Goal: Transaction & Acquisition: Book appointment/travel/reservation

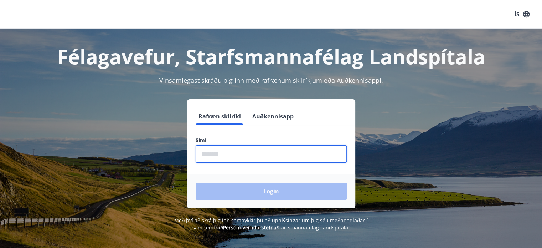
click at [234, 154] on input "phone" at bounding box center [271, 153] width 151 height 17
type input "********"
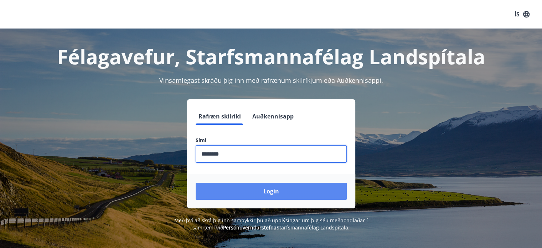
click at [261, 189] on button "Login" at bounding box center [271, 191] width 151 height 17
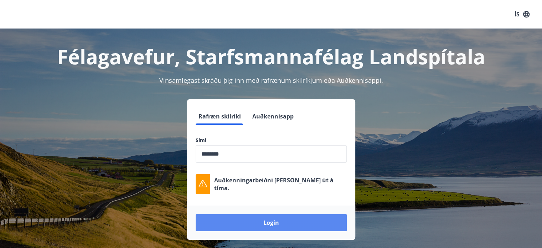
click at [259, 222] on button "Login" at bounding box center [271, 222] width 151 height 17
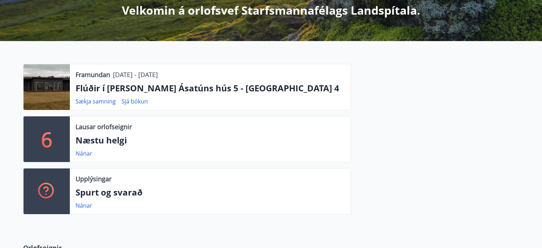
scroll to position [143, 0]
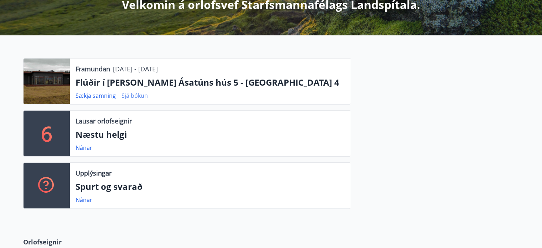
click at [129, 93] on link "Sjá bókun" at bounding box center [135, 96] width 26 height 8
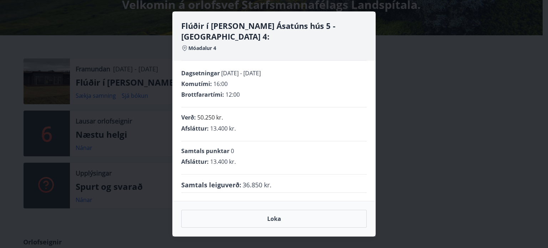
click at [456, 109] on div "Flúðir í landi Ásatúns hús 5 - Móadalur 4: Móadalur 4 Dagsetningar 31.10.2025 -…" at bounding box center [274, 124] width 548 height 248
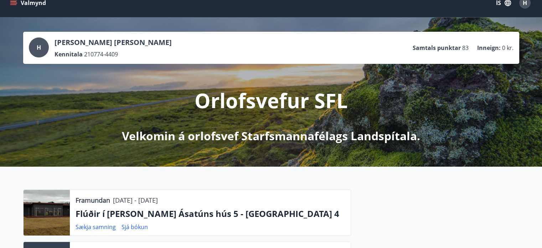
scroll to position [0, 0]
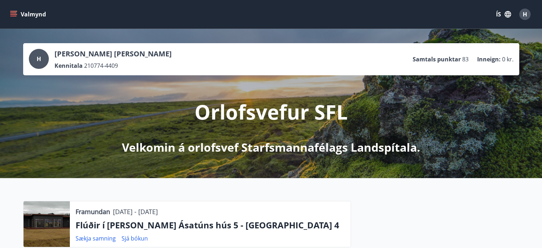
click at [14, 12] on icon "menu" at bounding box center [13, 14] width 7 height 7
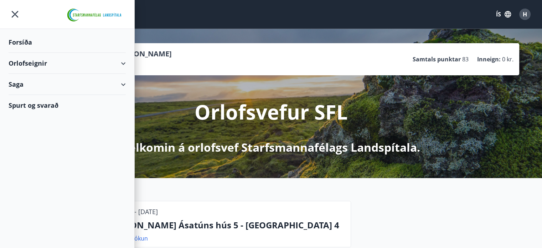
click at [122, 63] on div "Orlofseignir" at bounding box center [67, 63] width 117 height 21
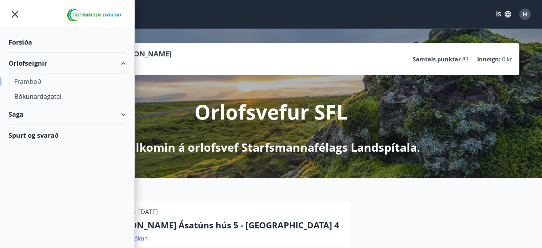
click at [33, 78] on div "Framboð" at bounding box center [67, 81] width 106 height 15
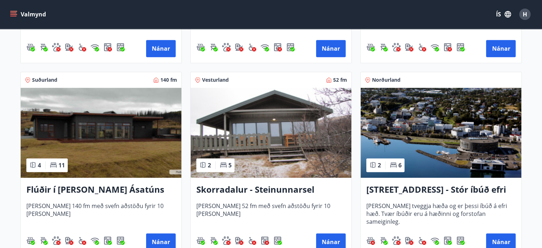
scroll to position [499, 0]
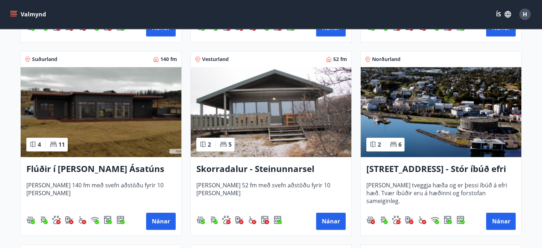
click at [72, 167] on h3 "Flúðir í landi Ásatúns hús 5 - Móadalur 4" at bounding box center [100, 169] width 149 height 13
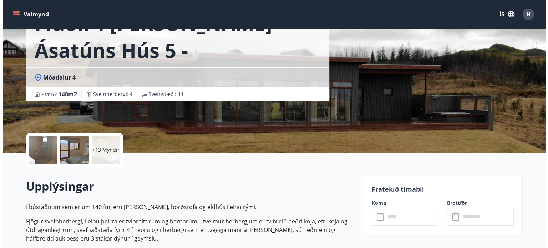
scroll to position [71, 0]
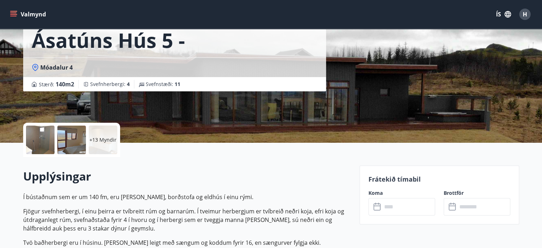
click at [43, 144] on div at bounding box center [40, 139] width 29 height 29
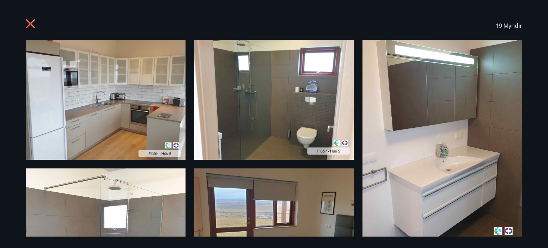
click at [147, 118] on img at bounding box center [106, 100] width 160 height 120
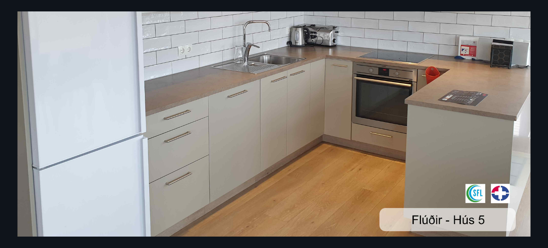
scroll to position [188, 0]
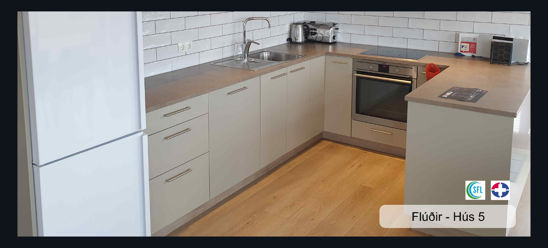
click at [506, 189] on img at bounding box center [273, 44] width 513 height 385
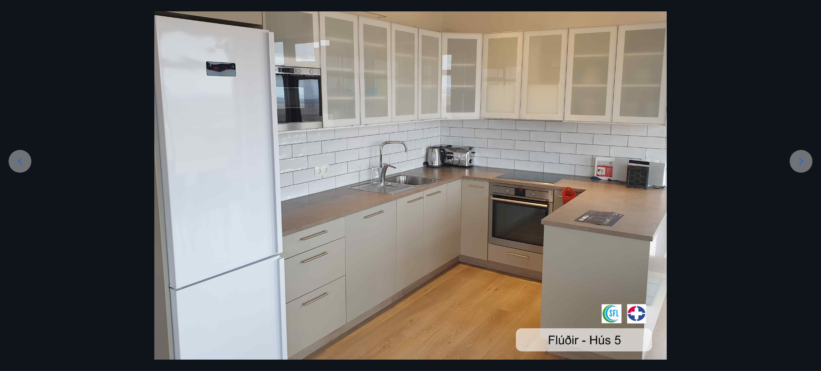
scroll to position [63, 0]
click at [547, 166] on div at bounding box center [410, 168] width 821 height 385
click at [547, 162] on icon at bounding box center [801, 161] width 11 height 11
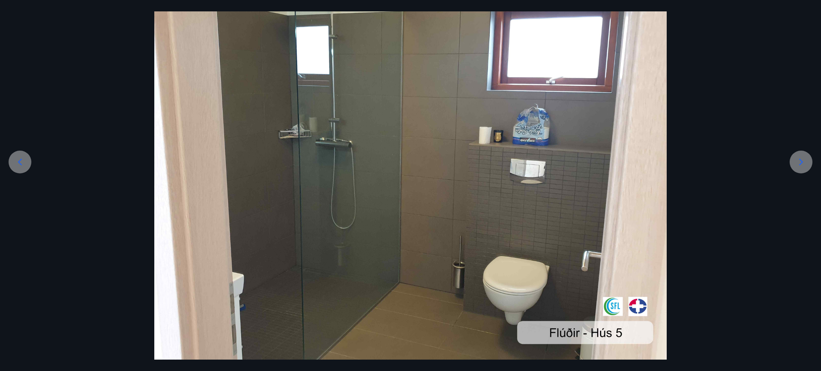
click at [547, 162] on icon at bounding box center [801, 161] width 11 height 11
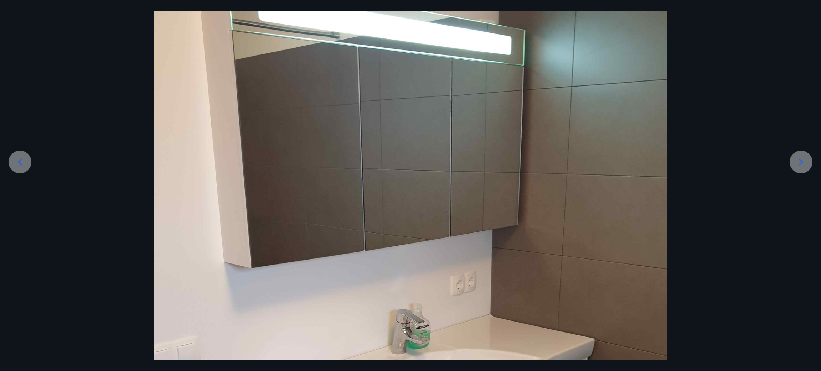
click at [547, 162] on icon at bounding box center [801, 161] width 11 height 11
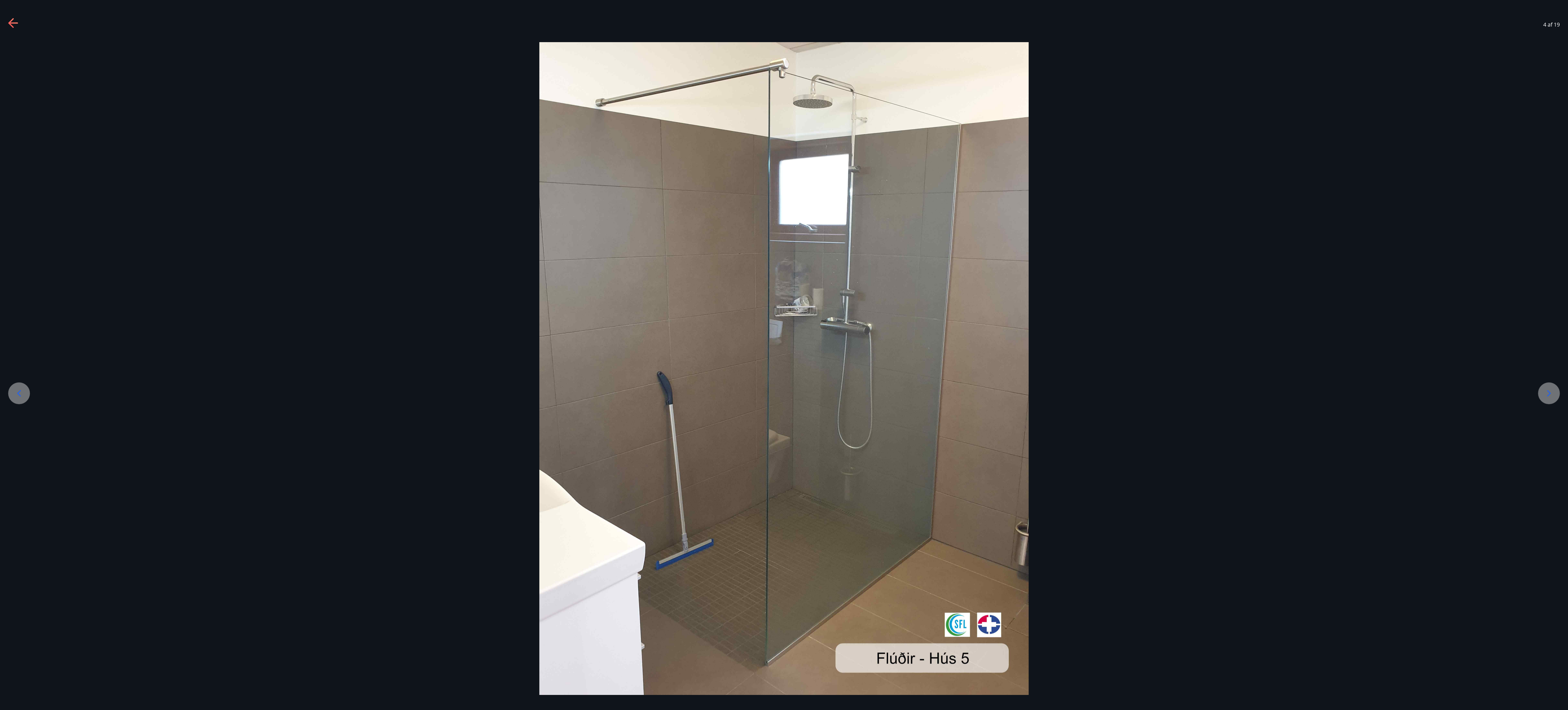
scroll to position [51, 0]
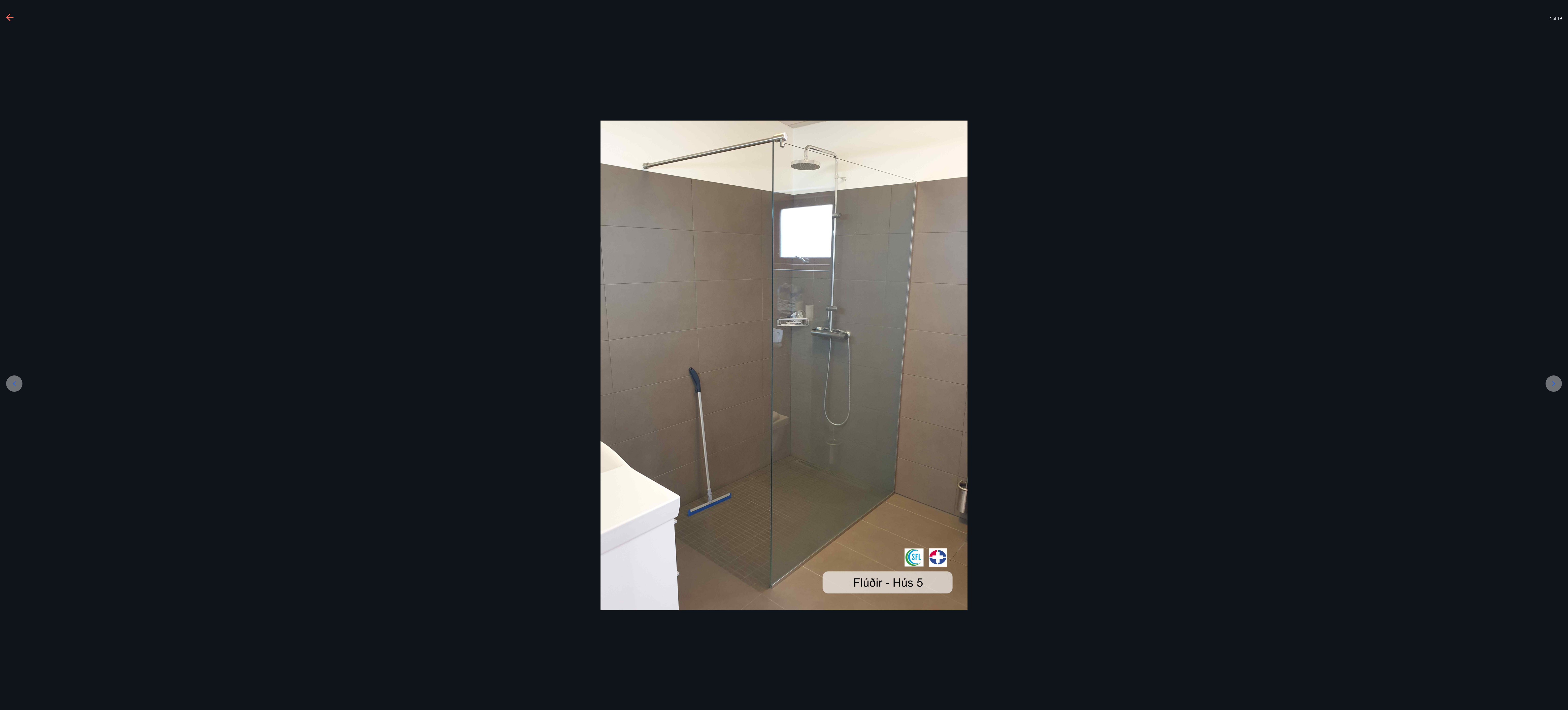
click at [392, 177] on div at bounding box center [1554, 383] width 16 height 16
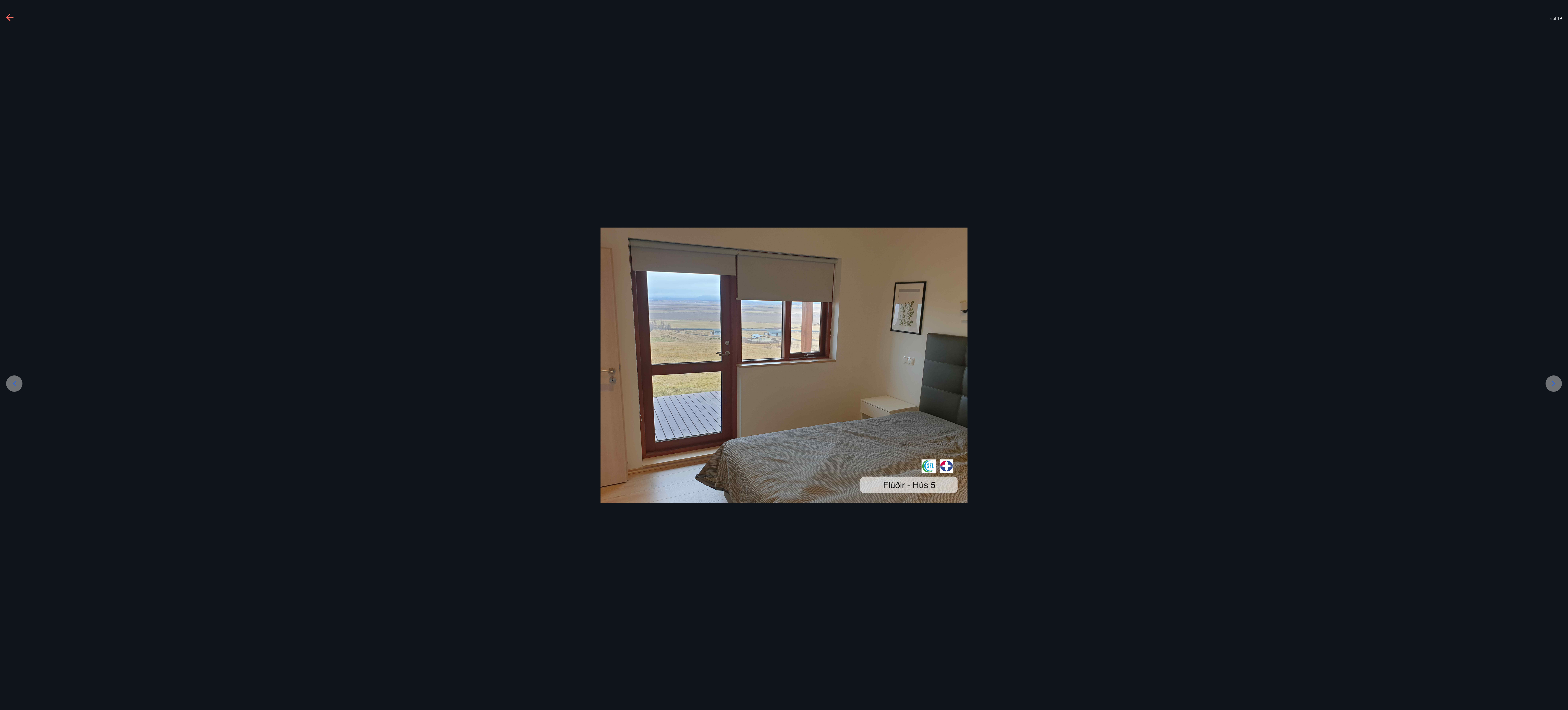
click at [392, 177] on div at bounding box center [1554, 383] width 16 height 16
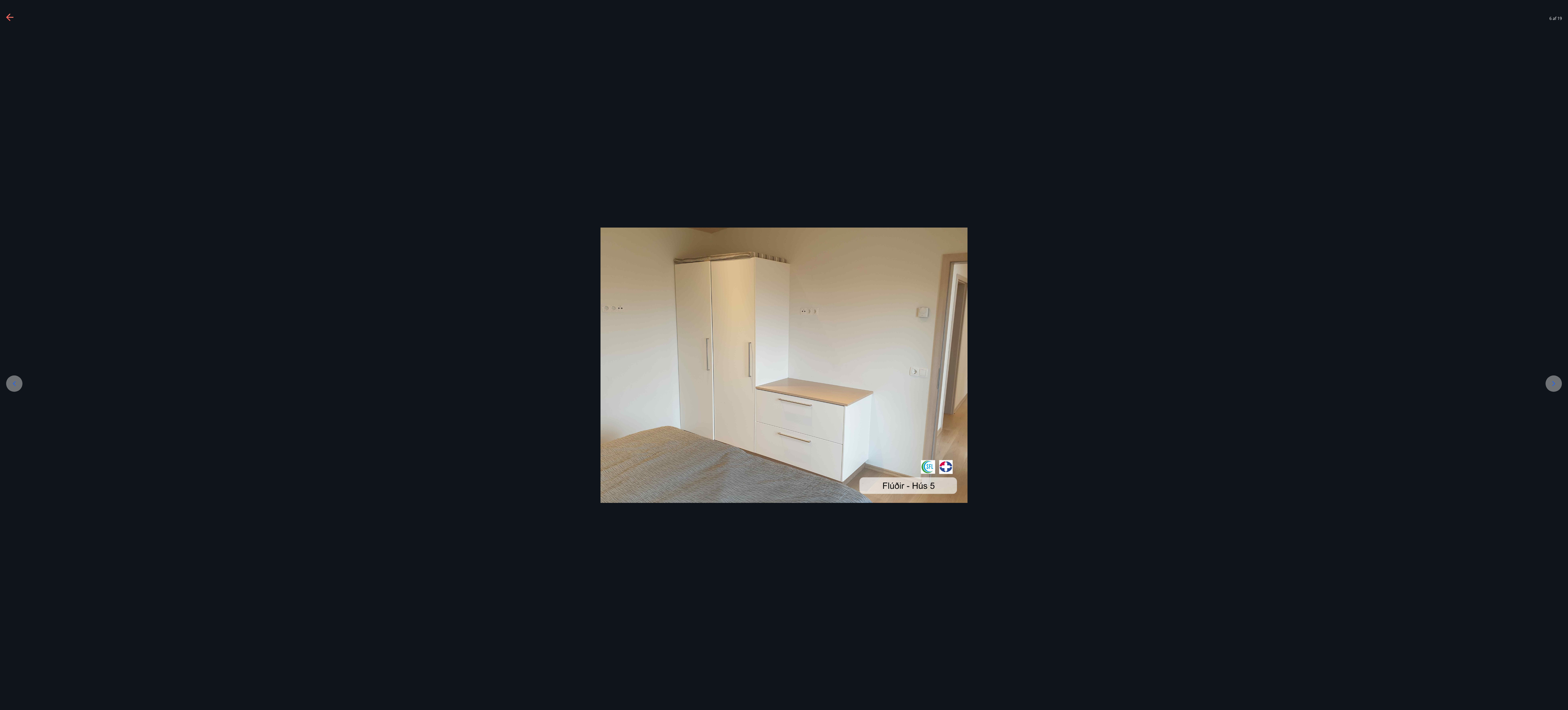
click at [392, 177] on div at bounding box center [1554, 383] width 16 height 16
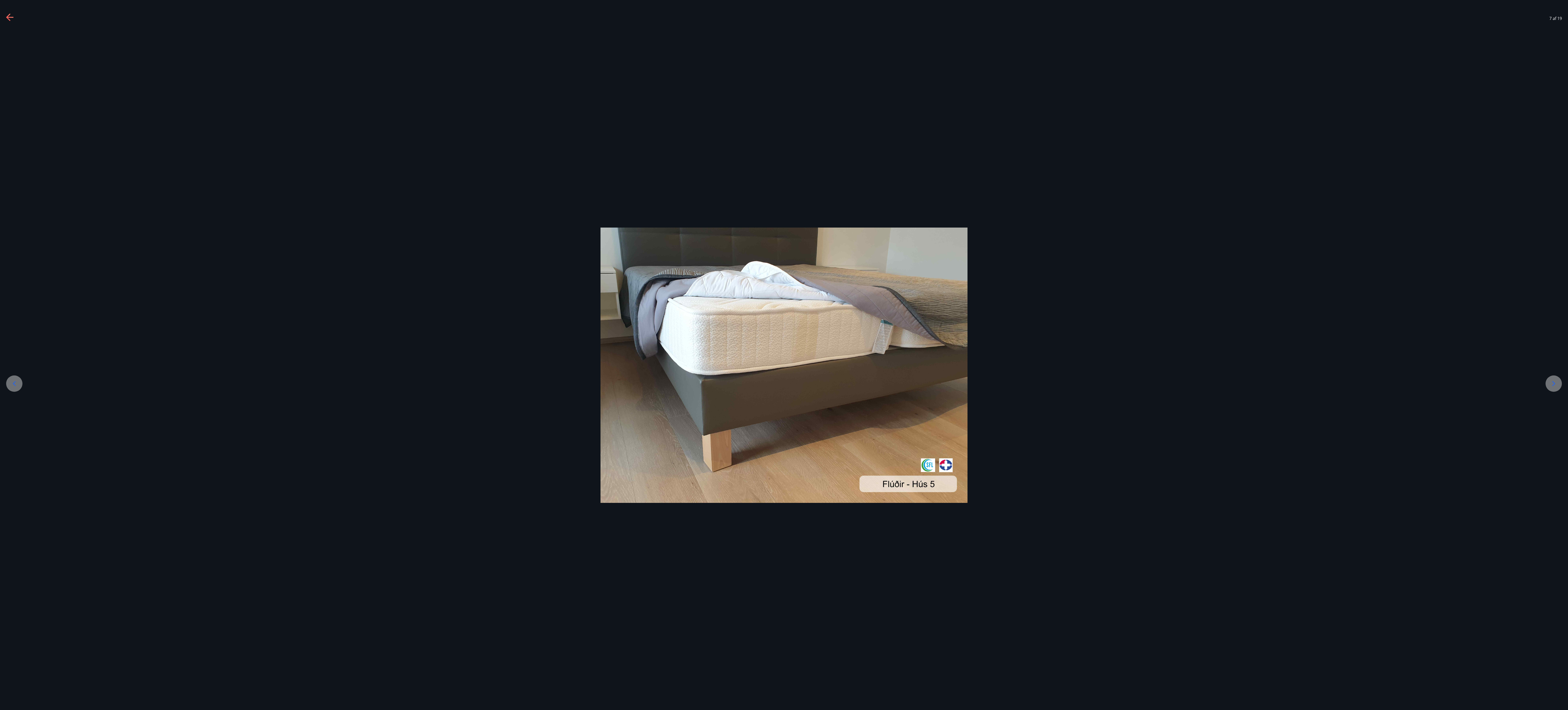
click at [392, 177] on div at bounding box center [1554, 383] width 16 height 16
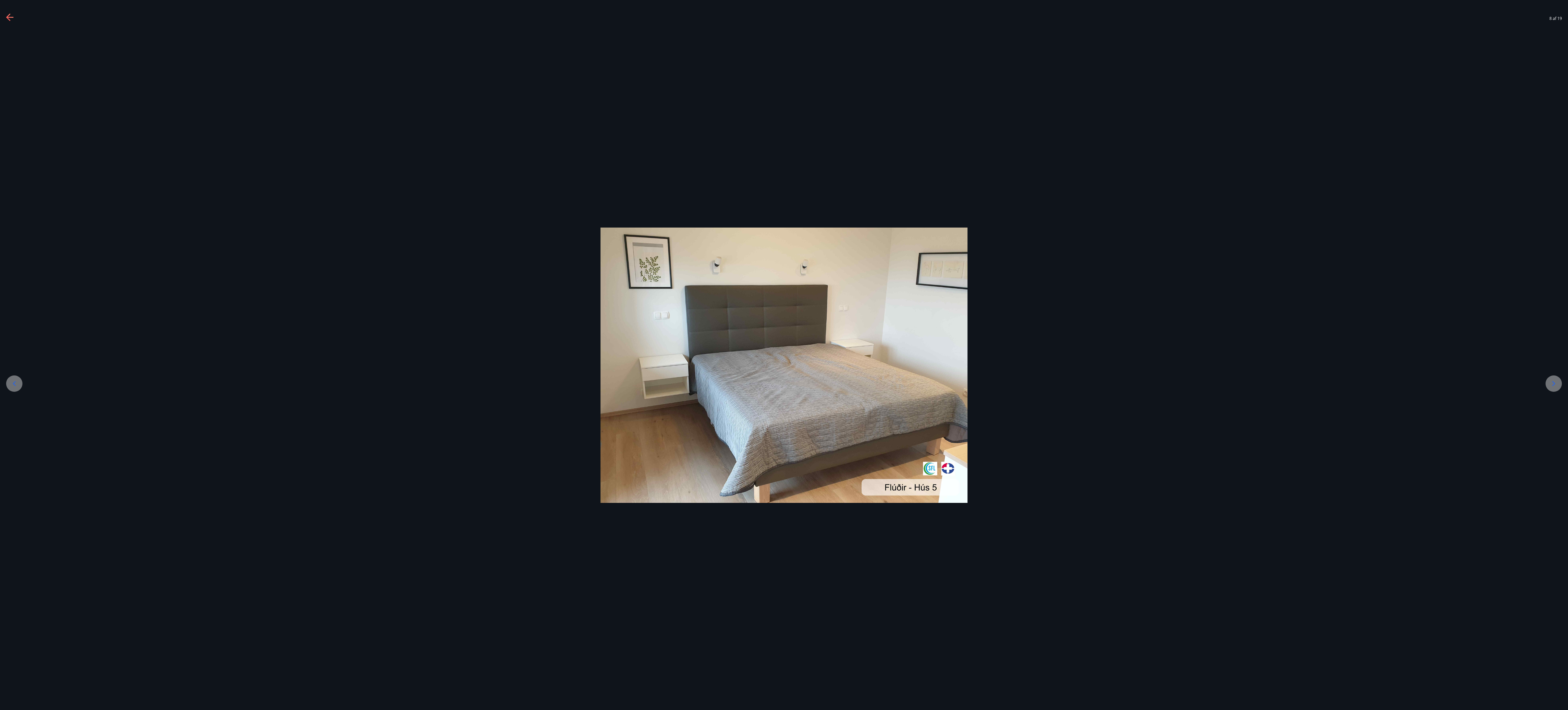
click at [392, 177] on div at bounding box center [1554, 383] width 16 height 16
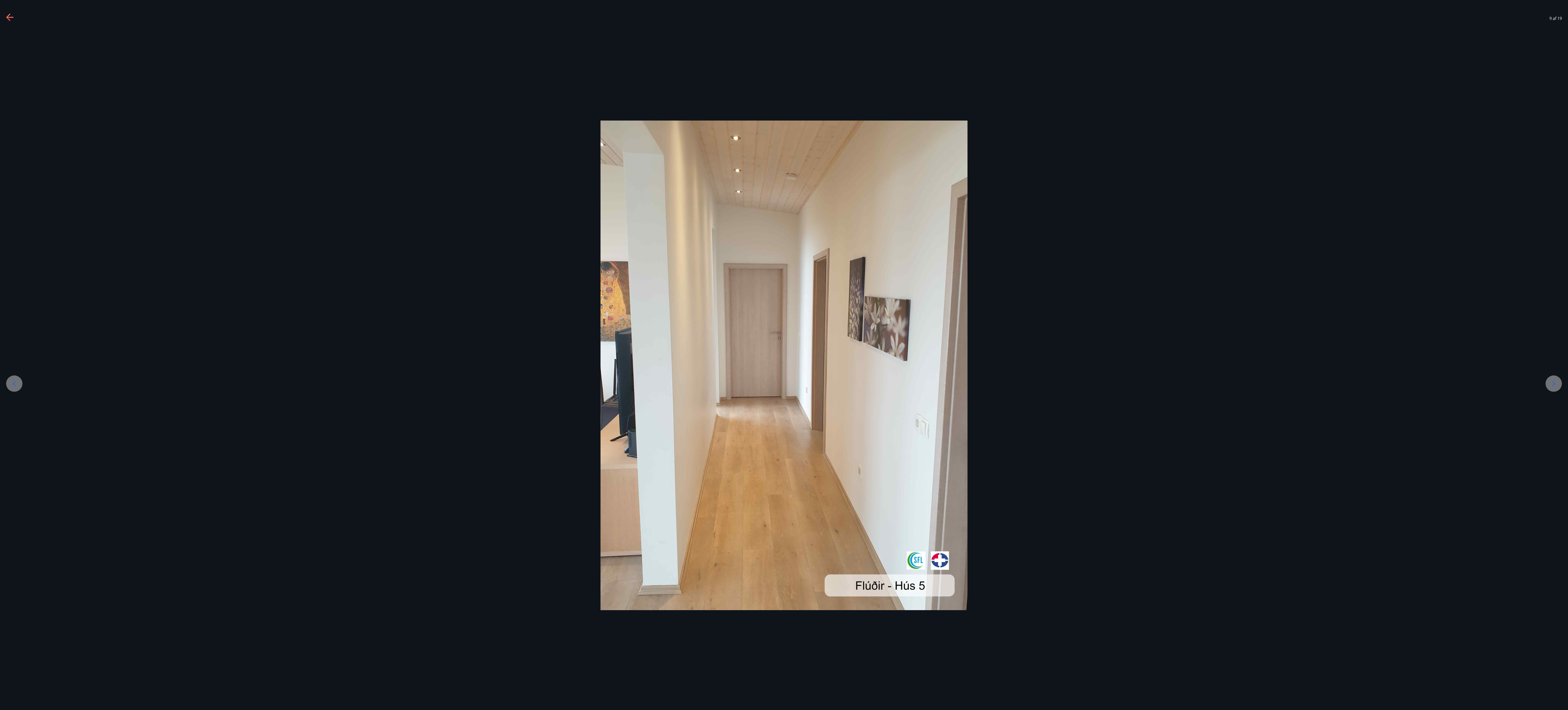
click at [392, 177] on div at bounding box center [1554, 383] width 16 height 16
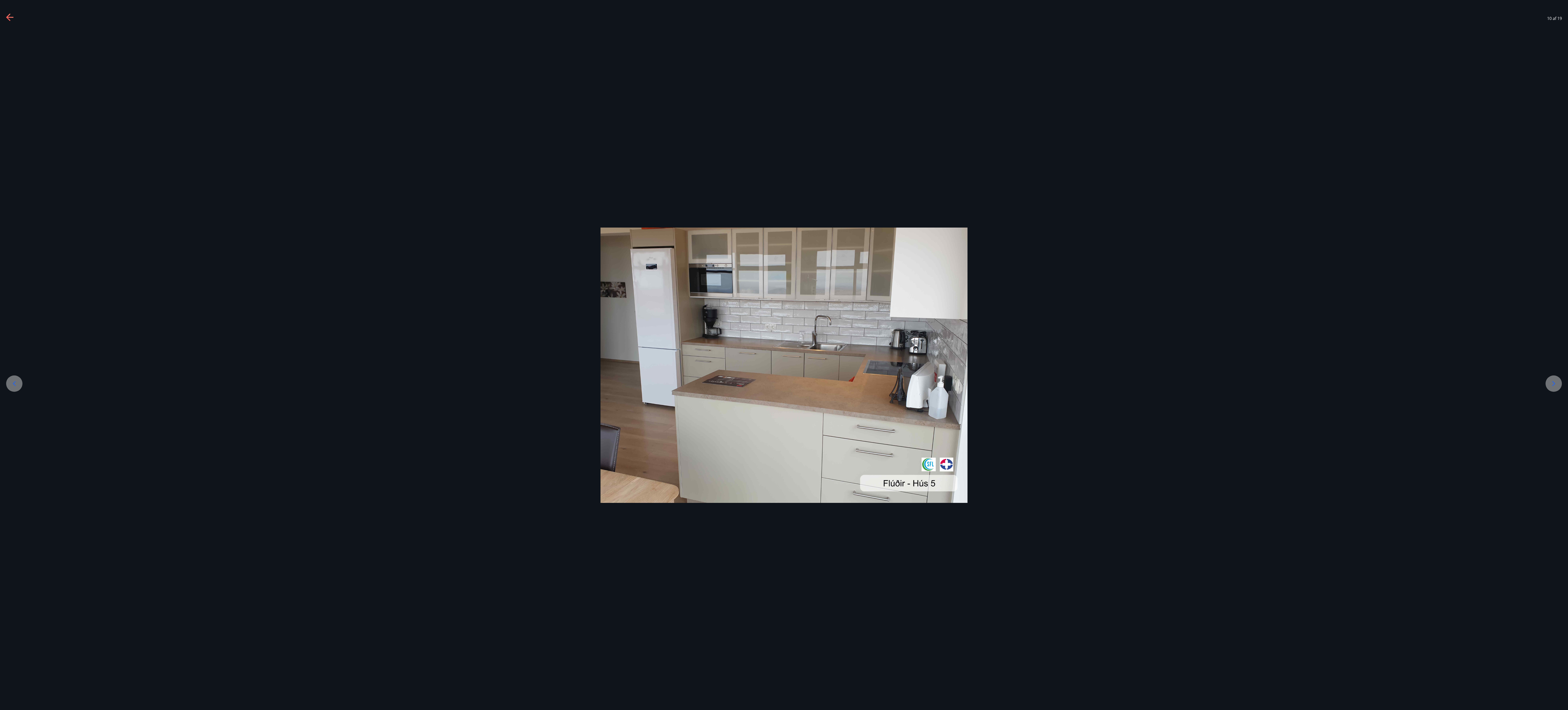
click at [392, 177] on div at bounding box center [1554, 383] width 16 height 16
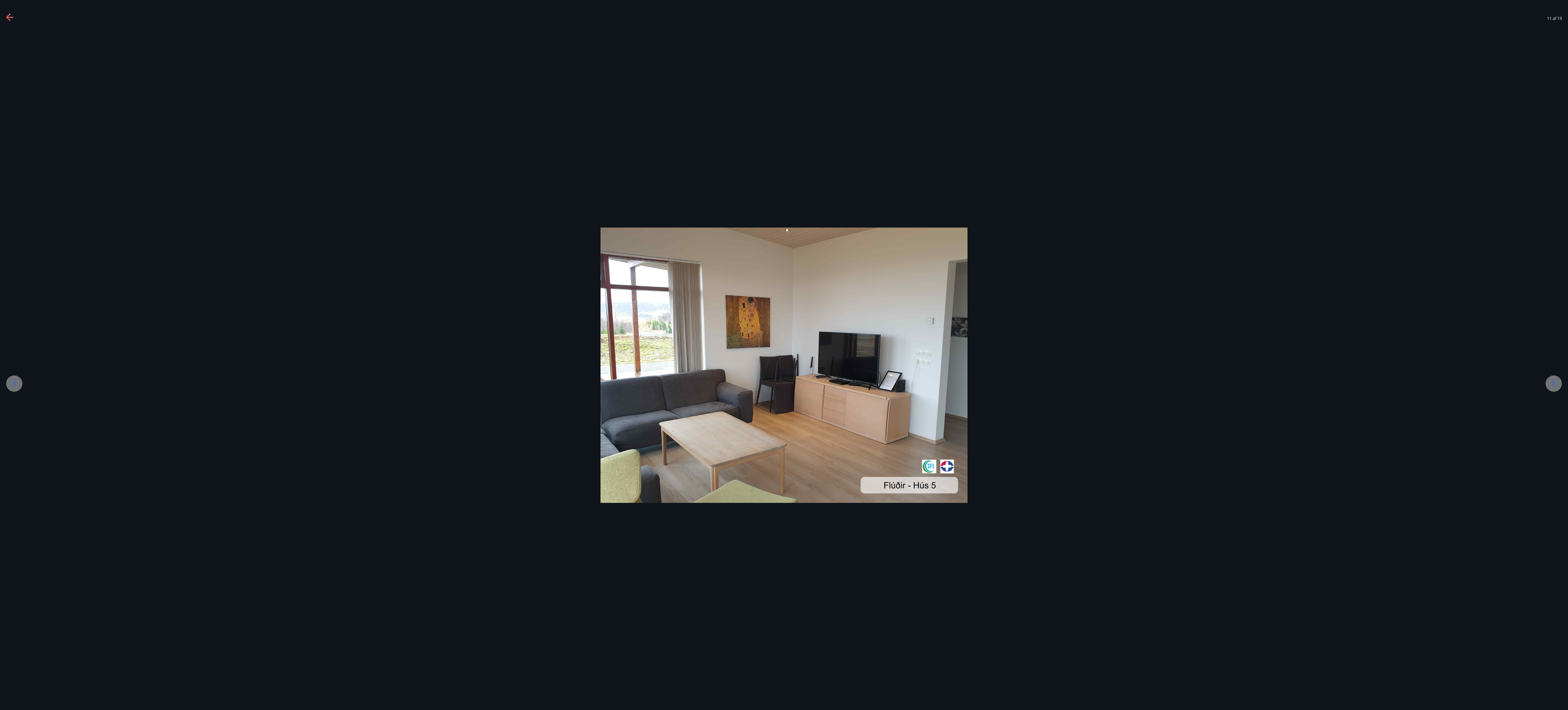
click at [392, 177] on div at bounding box center [1554, 383] width 16 height 16
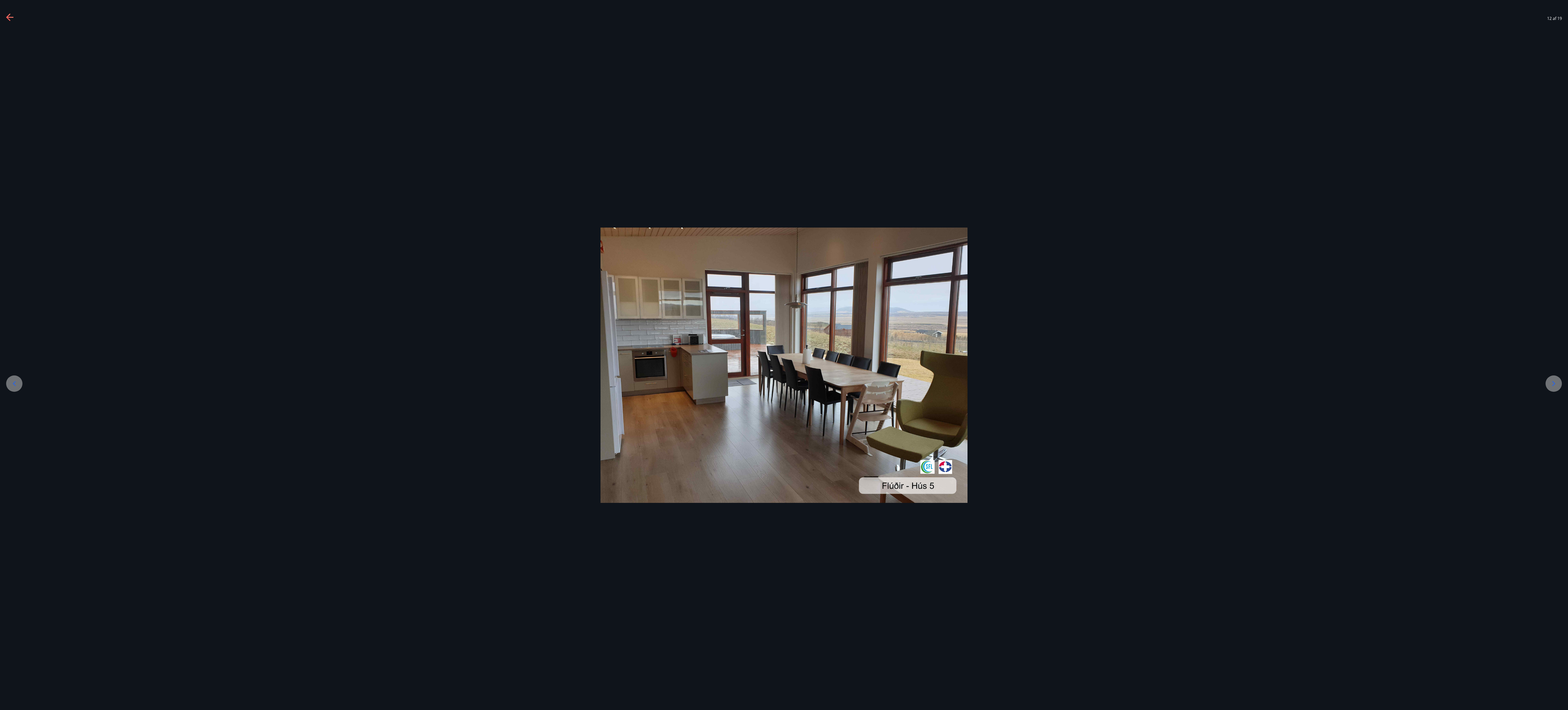
click at [392, 177] on div at bounding box center [1554, 383] width 16 height 16
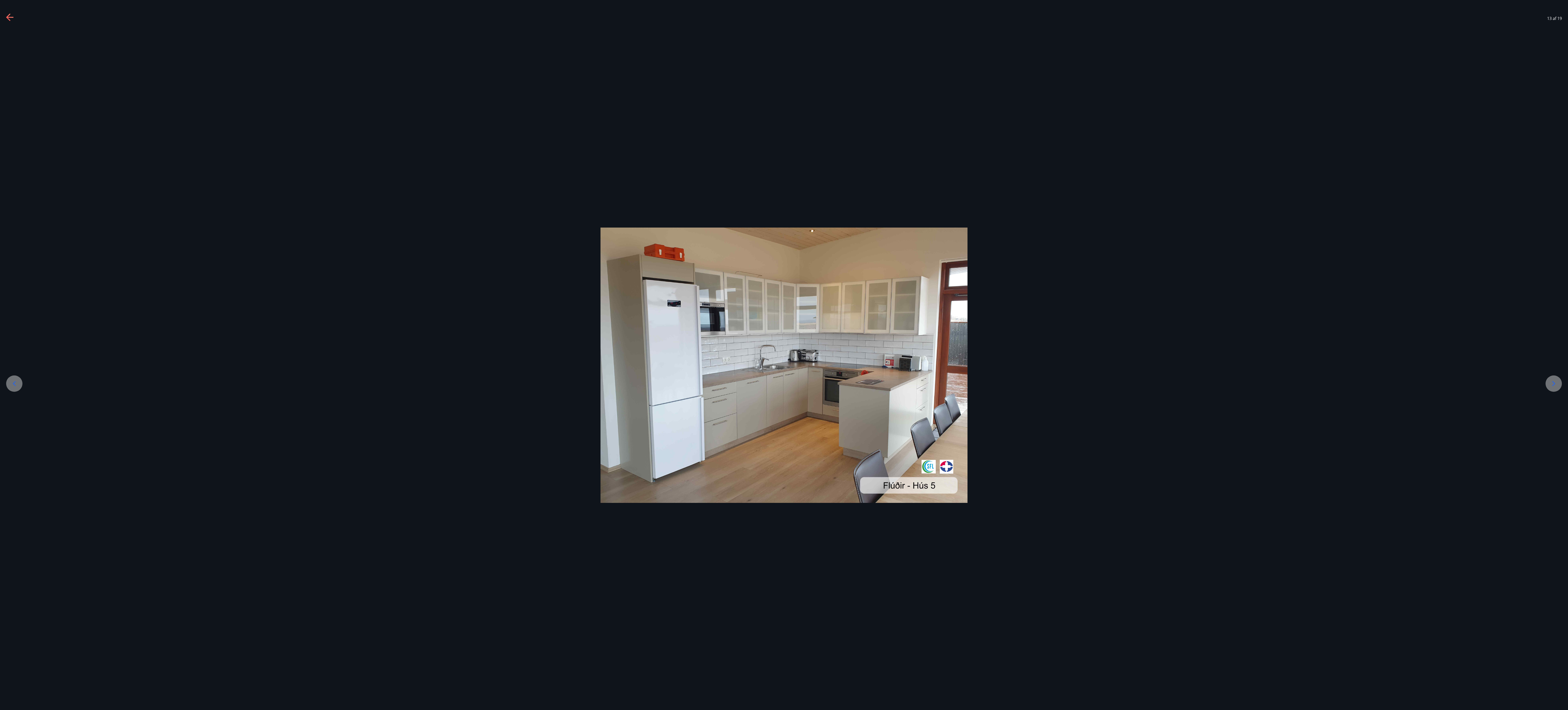
click at [392, 177] on div at bounding box center [1554, 383] width 16 height 16
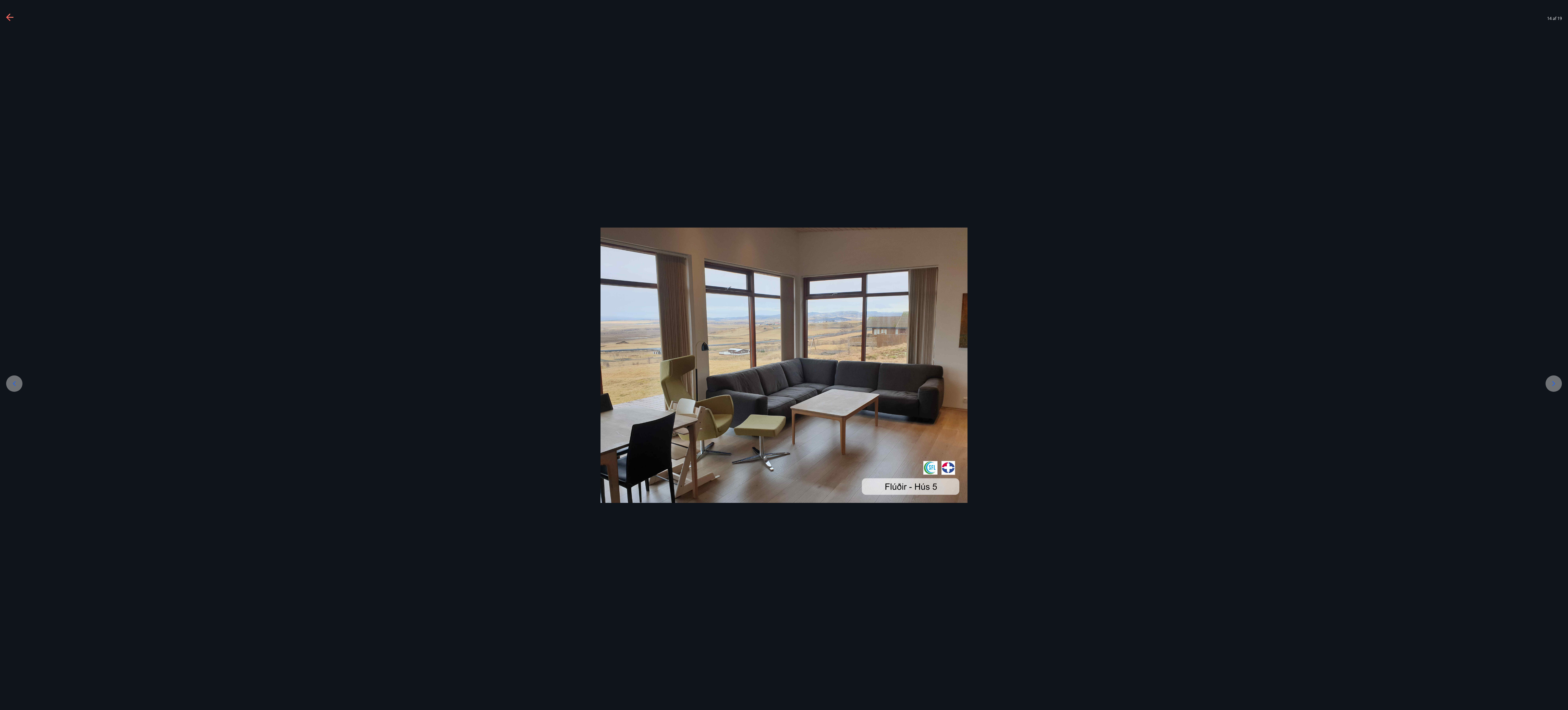
click at [392, 177] on div at bounding box center [1554, 383] width 16 height 16
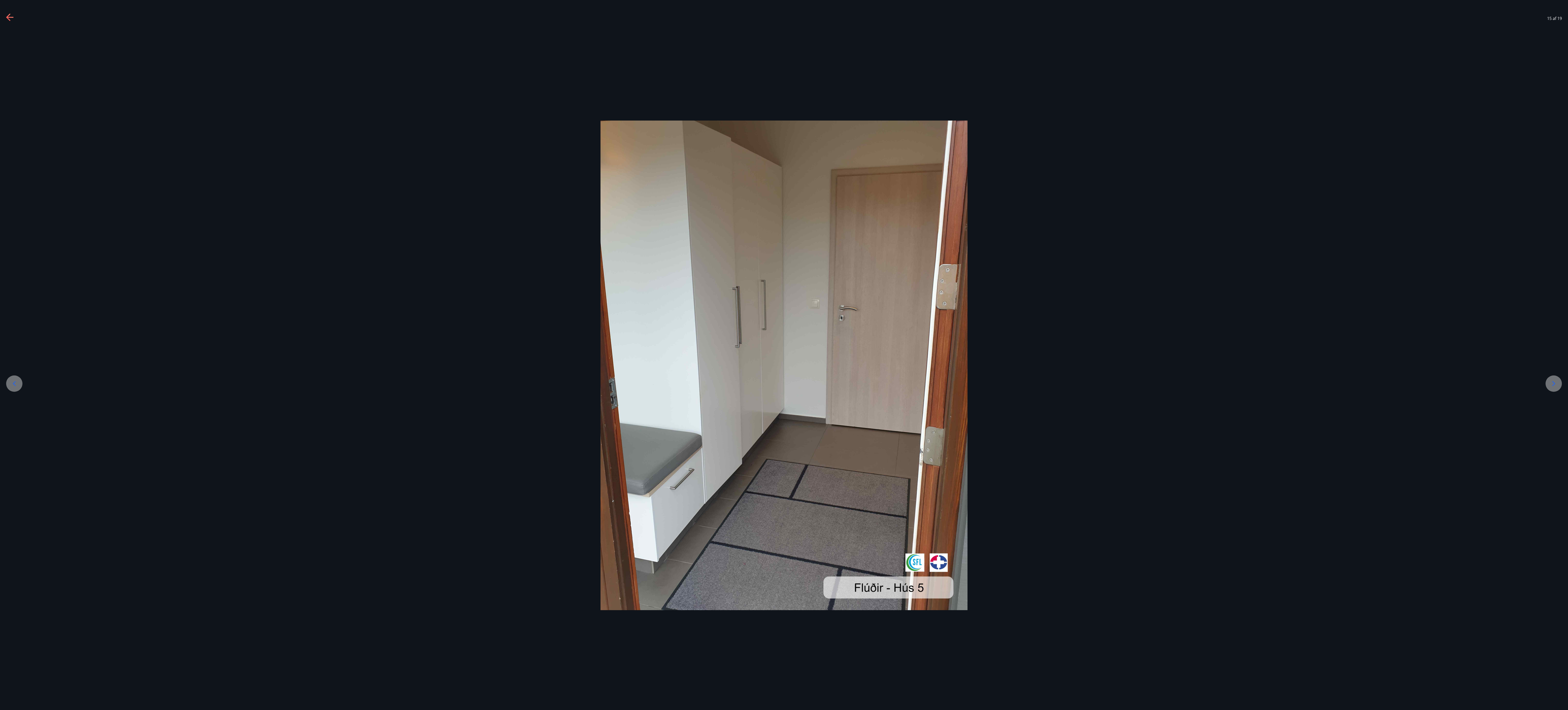
click at [392, 177] on div at bounding box center [1554, 383] width 16 height 16
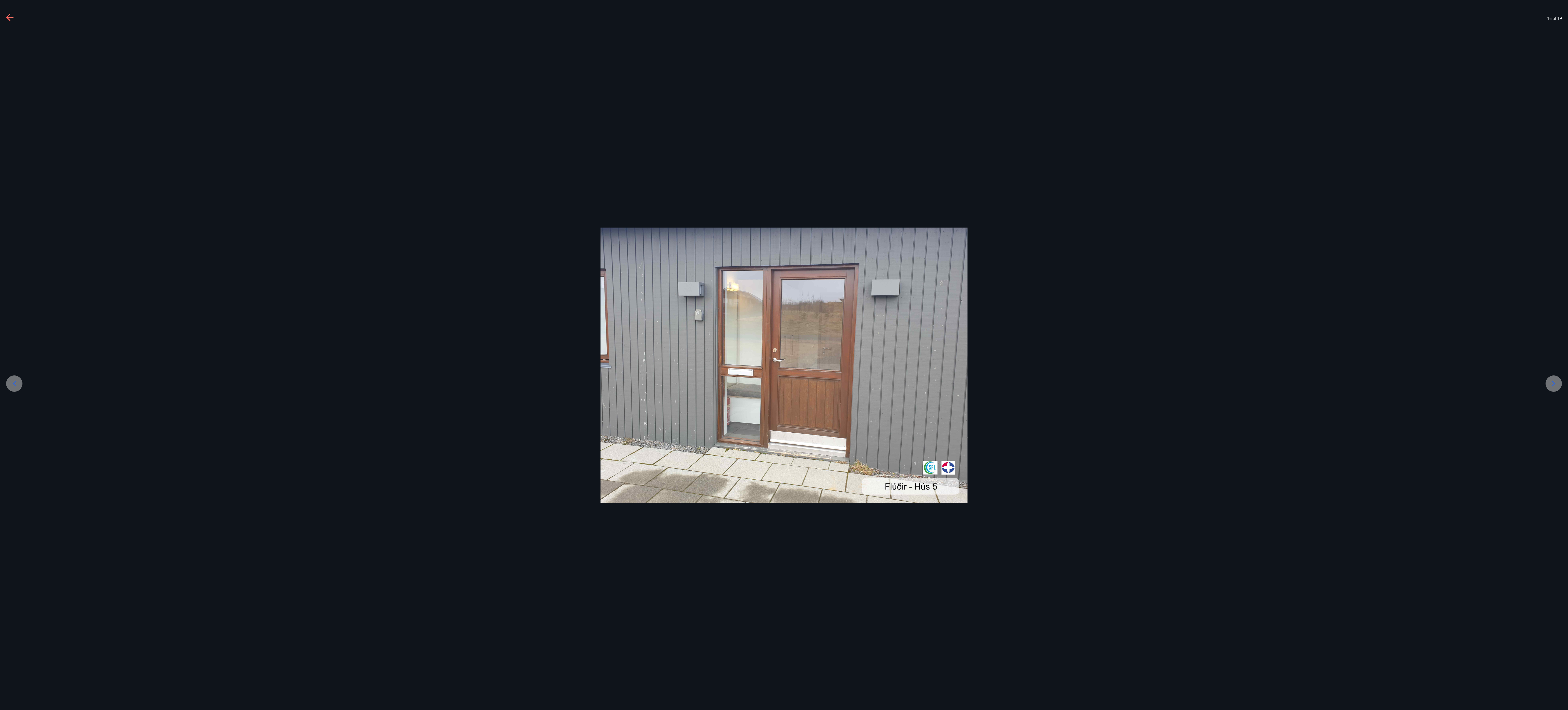
click at [392, 177] on div at bounding box center [1554, 383] width 16 height 16
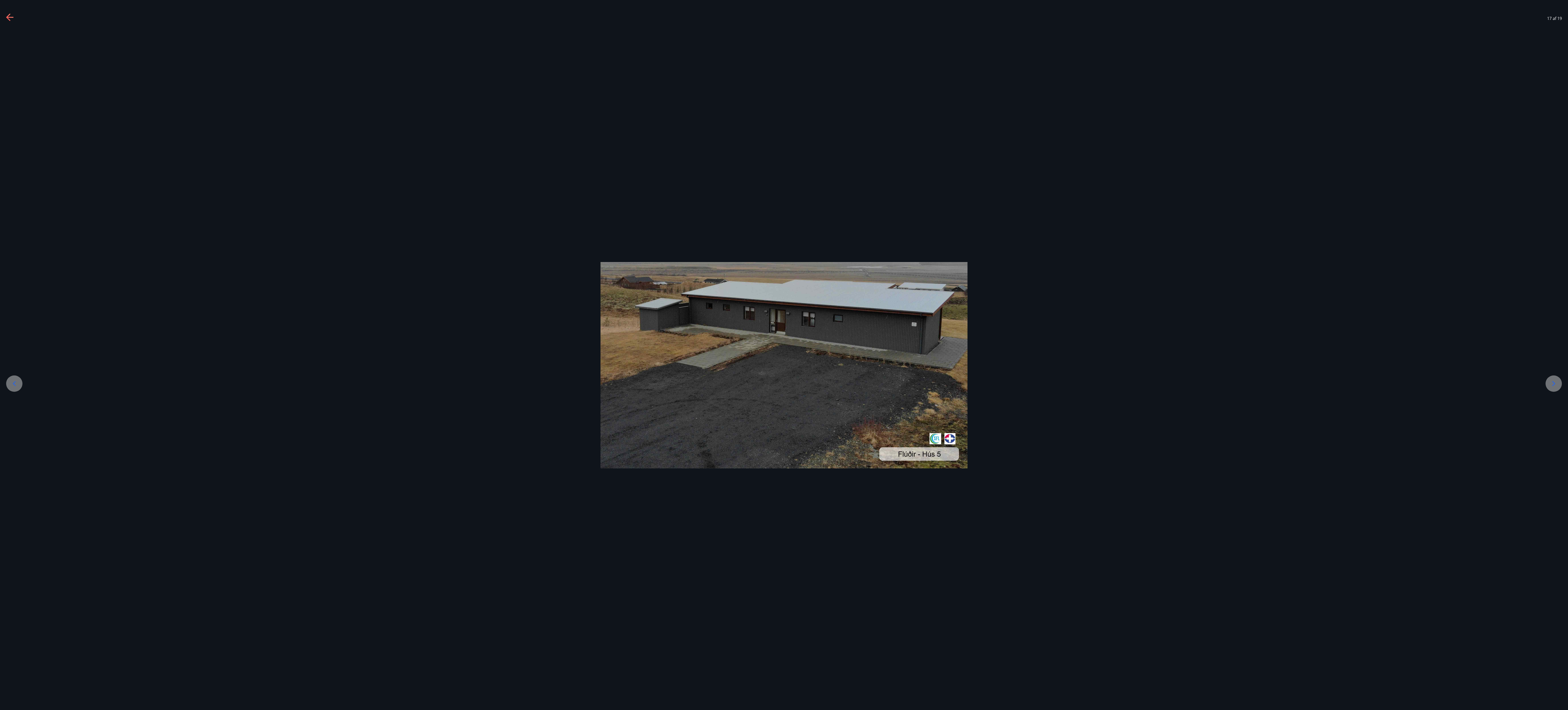
click at [392, 177] on div at bounding box center [1554, 383] width 16 height 16
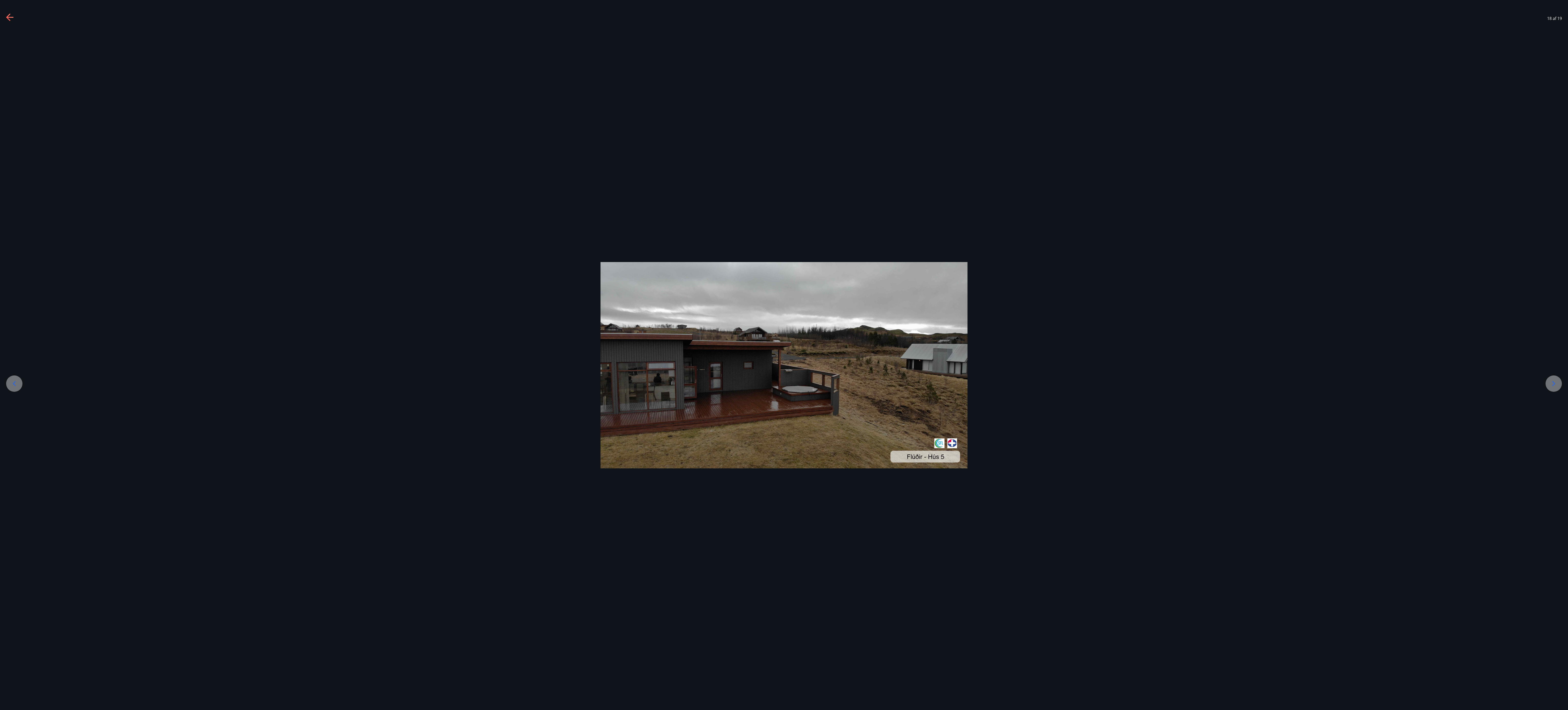
click at [392, 177] on div at bounding box center [1554, 383] width 16 height 16
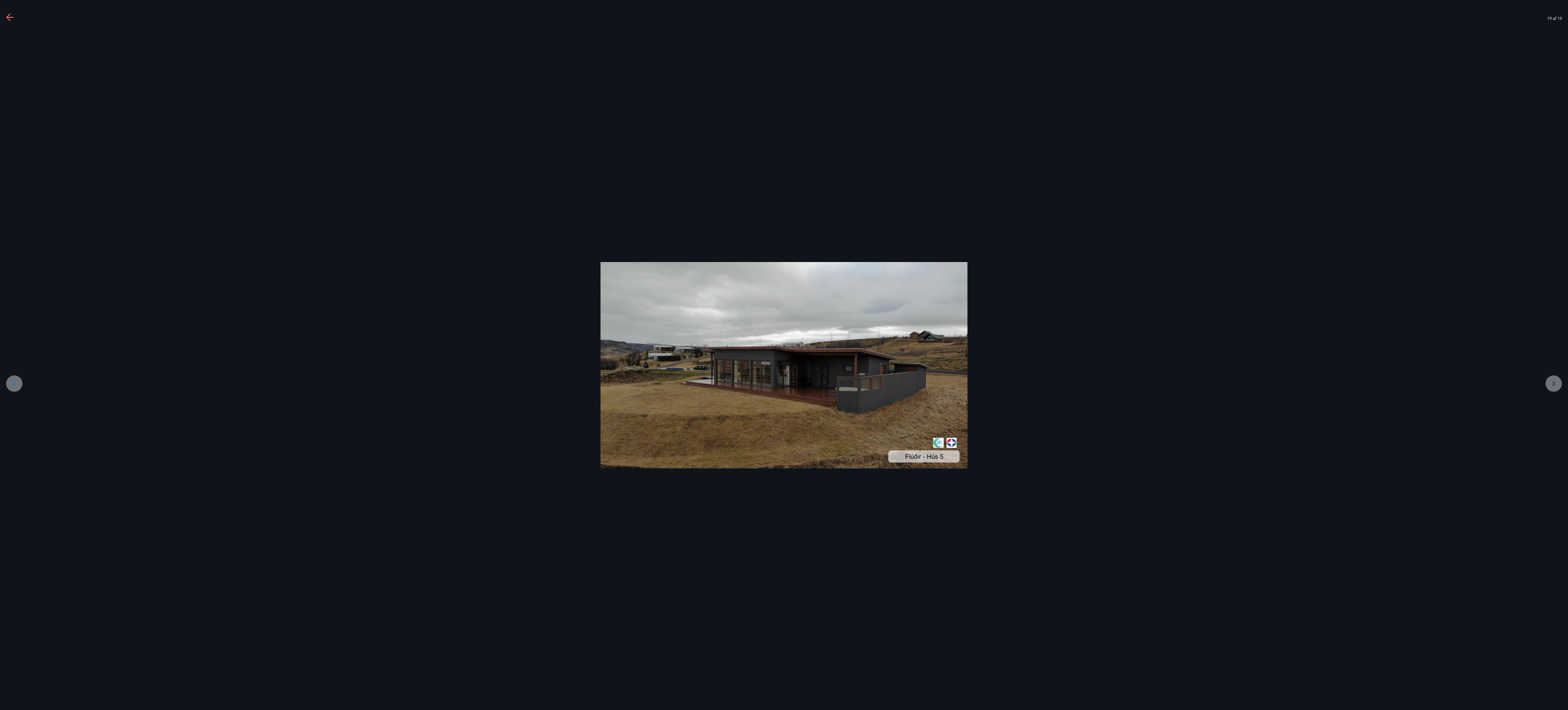
click at [392, 177] on div at bounding box center [784, 365] width 1568 height 206
click at [4, 14] on div "19 af 19" at bounding box center [784, 18] width 1568 height 21
click at [13, 18] on icon at bounding box center [10, 17] width 8 height 8
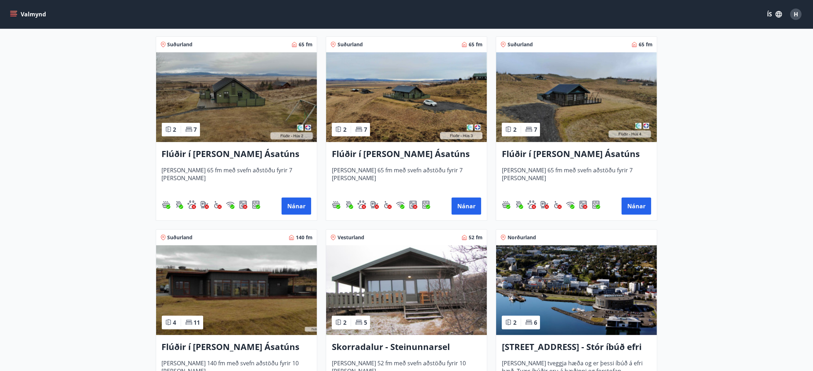
scroll to position [428, 0]
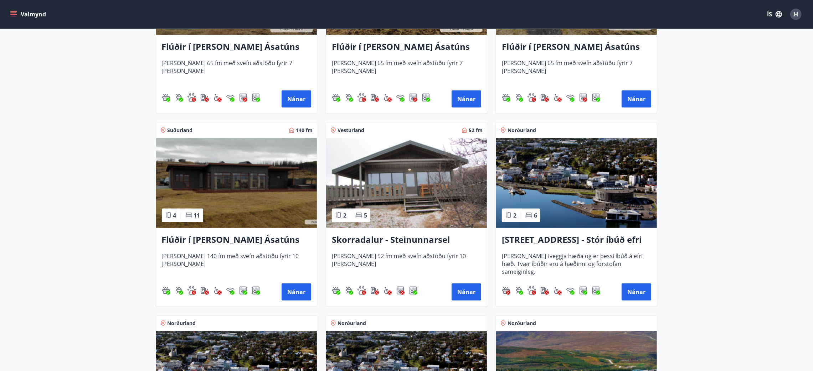
click at [230, 234] on h3 "Flúðir í landi Ásatúns hús 5 - Móadalur 4" at bounding box center [236, 240] width 149 height 13
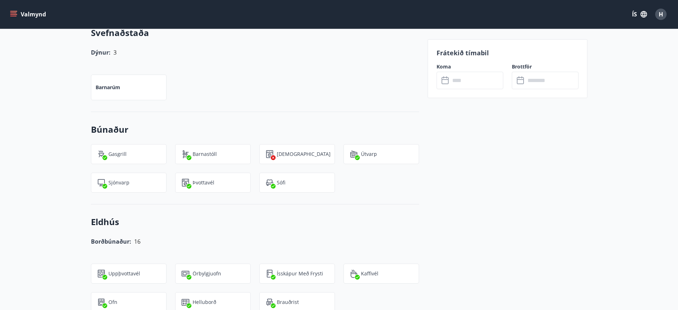
scroll to position [428, 0]
